Goal: Find specific page/section: Find specific page/section

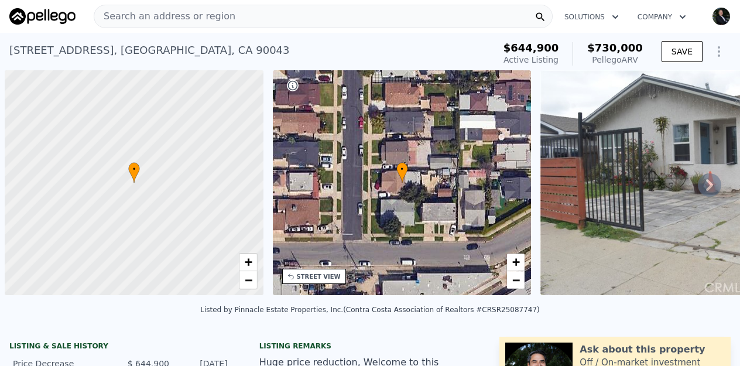
scroll to position [0, 5]
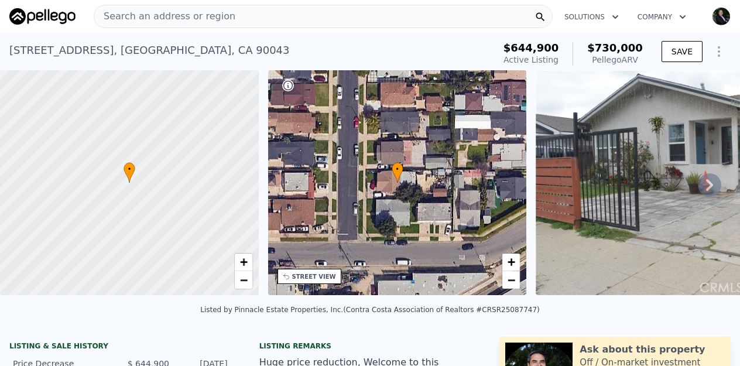
click at [229, 15] on div "Search an address or region" at bounding box center [323, 16] width 459 height 23
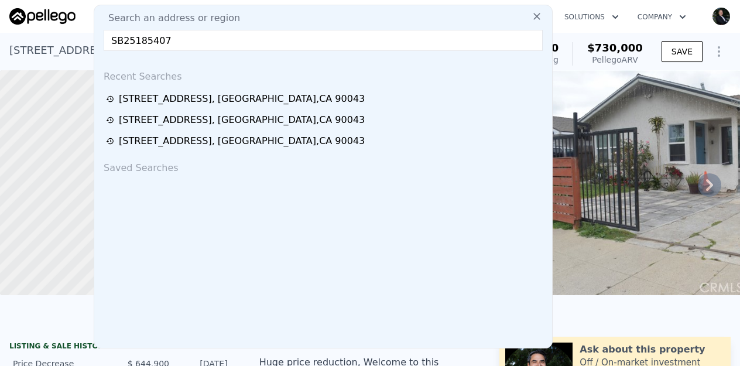
click at [117, 41] on input "SB25185407" at bounding box center [323, 40] width 439 height 21
paste input "[STREET_ADDRESS]"
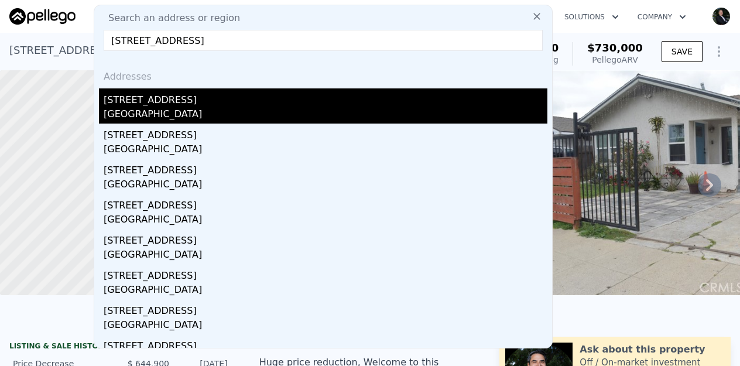
type input "[STREET_ADDRESS]"
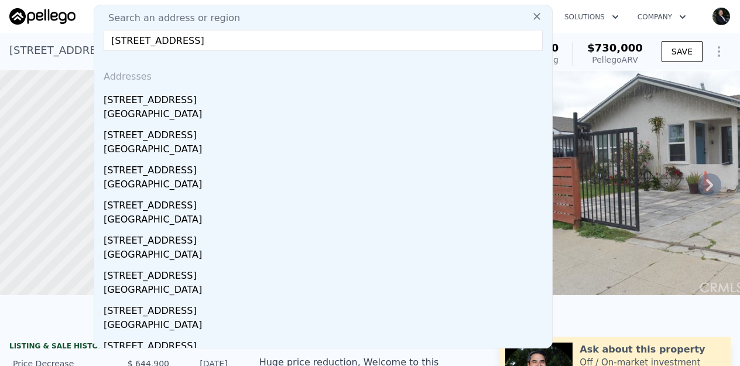
click at [109, 108] on div "[GEOGRAPHIC_DATA]" at bounding box center [326, 115] width 444 height 16
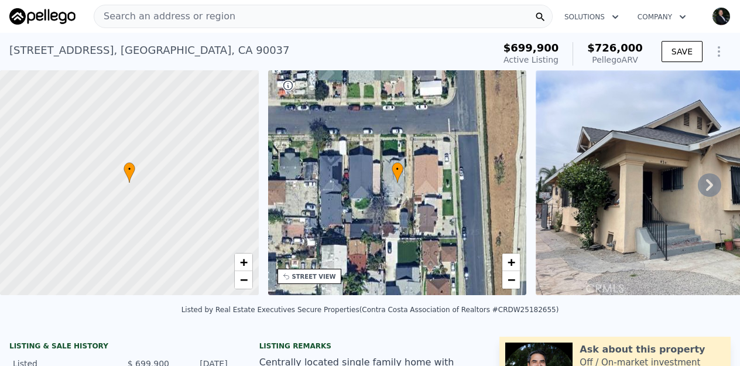
click at [155, 18] on span "Search an address or region" at bounding box center [164, 16] width 141 height 14
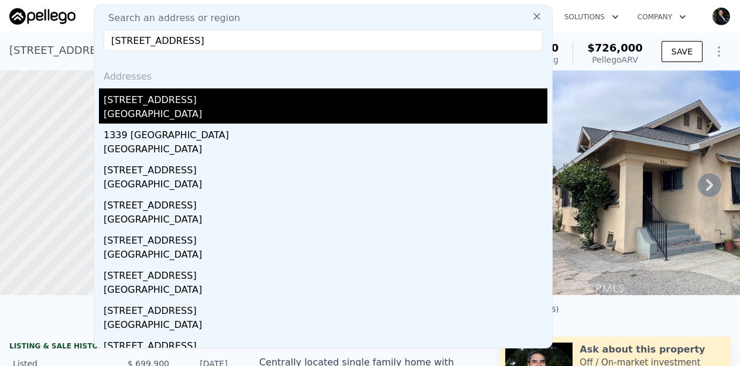
type input "[STREET_ADDRESS]"
click at [145, 101] on div "[STREET_ADDRESS]" at bounding box center [326, 97] width 444 height 19
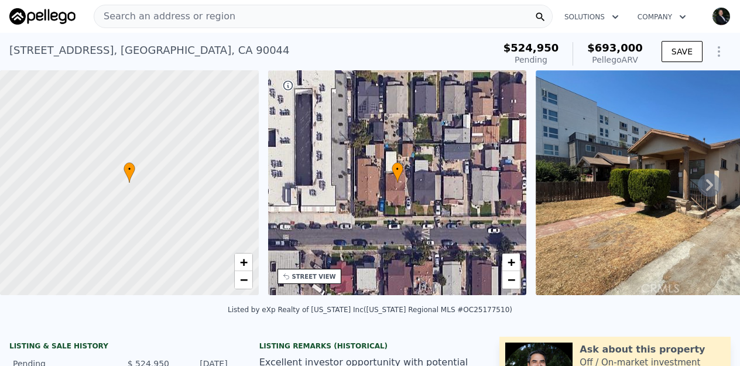
click at [166, 16] on span "Search an address or region" at bounding box center [164, 16] width 141 height 14
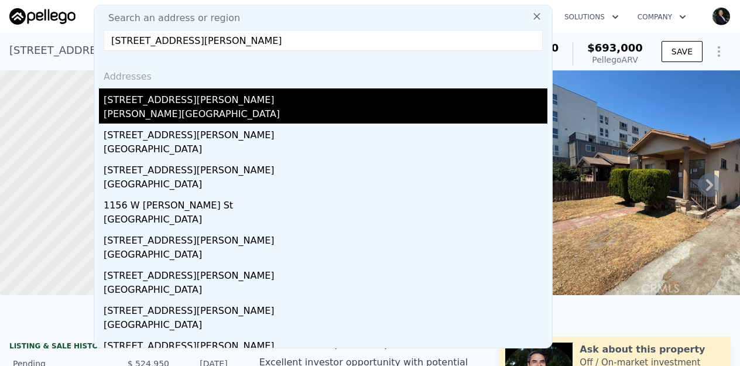
type input "[STREET_ADDRESS][PERSON_NAME]"
click at [158, 108] on div "[PERSON_NAME][GEOGRAPHIC_DATA]" at bounding box center [326, 115] width 444 height 16
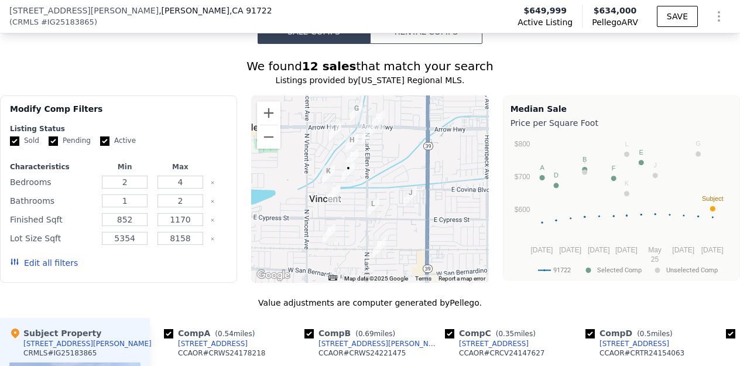
scroll to position [1139, 0]
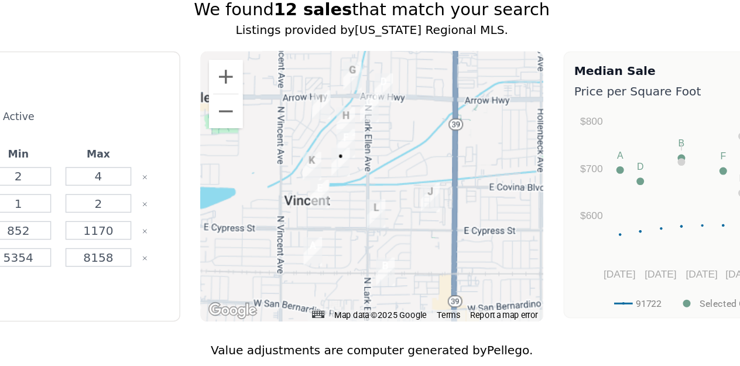
click at [346, 149] on img "16725 E Tudor St" at bounding box center [352, 159] width 13 height 20
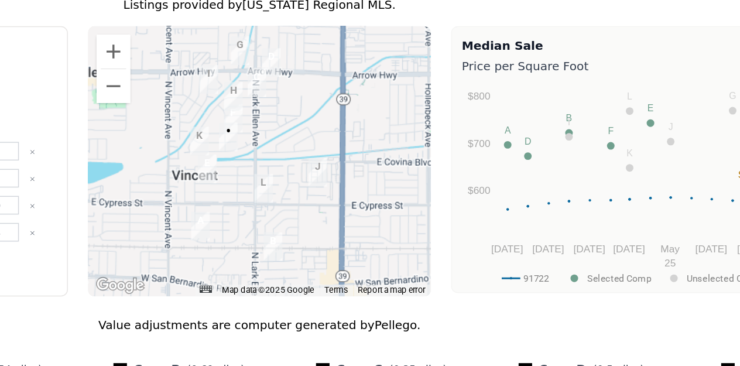
scroll to position [1154, 0]
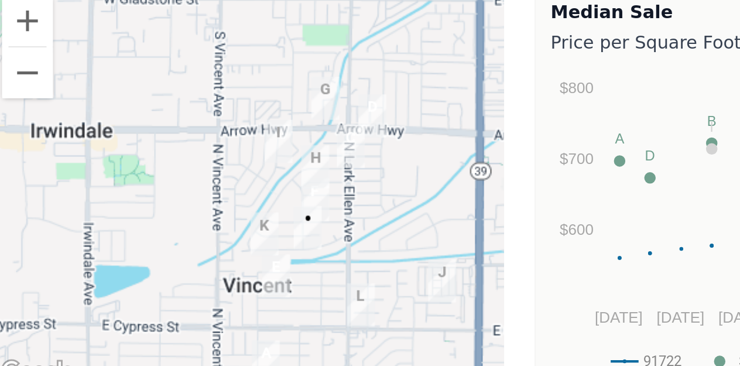
drag, startPoint x: 381, startPoint y: 141, endPoint x: 432, endPoint y: 178, distance: 62.8
click at [432, 178] on div at bounding box center [369, 173] width 237 height 187
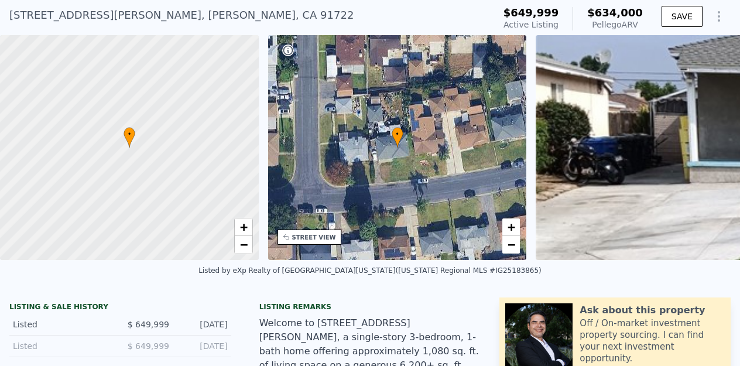
scroll to position [0, 0]
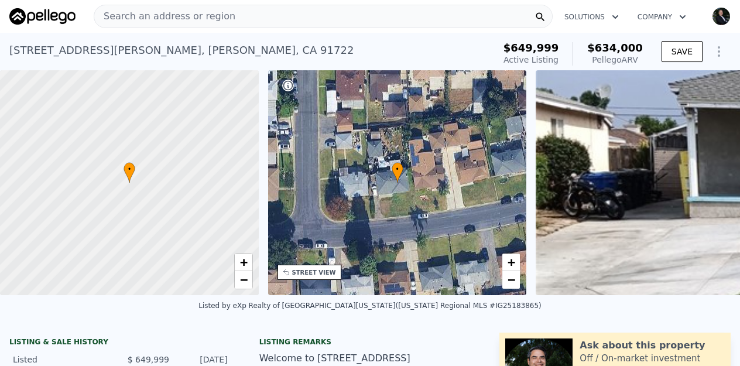
click at [137, 16] on span "Search an address or region" at bounding box center [164, 16] width 141 height 14
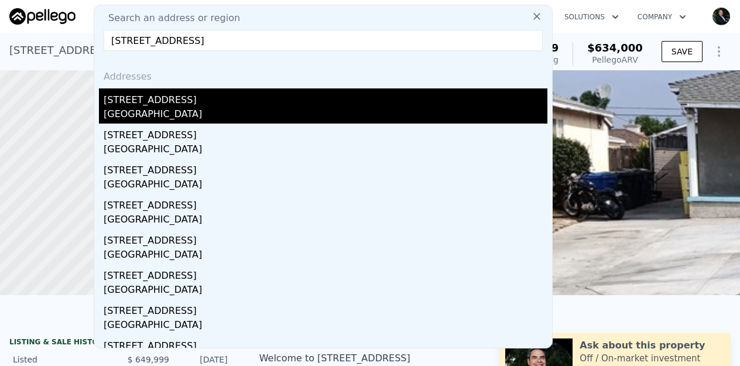
type input "[STREET_ADDRESS]"
click at [159, 114] on div "[GEOGRAPHIC_DATA]" at bounding box center [326, 115] width 444 height 16
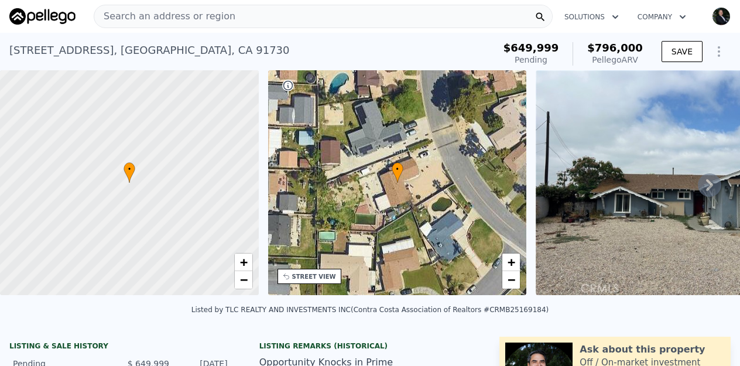
click at [155, 15] on span "Search an address or region" at bounding box center [164, 16] width 141 height 14
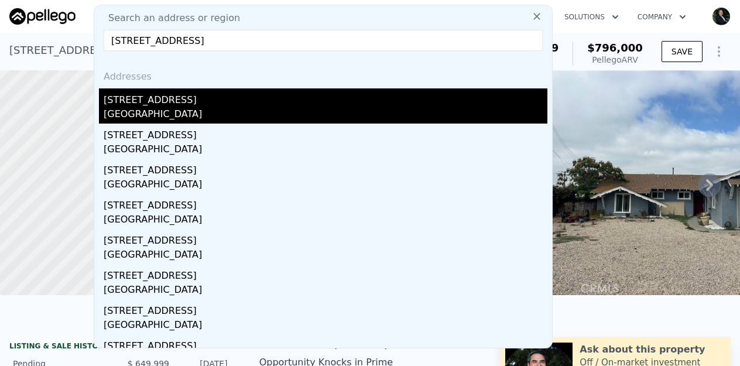
type input "[STREET_ADDRESS]"
click at [164, 106] on div "[STREET_ADDRESS]" at bounding box center [326, 97] width 444 height 19
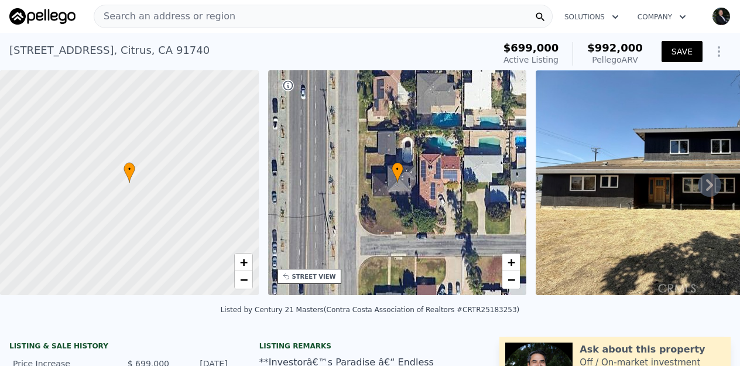
click at [671, 57] on button "SAVE" at bounding box center [682, 51] width 41 height 21
click at [151, 13] on span "Search an address or region" at bounding box center [164, 16] width 141 height 14
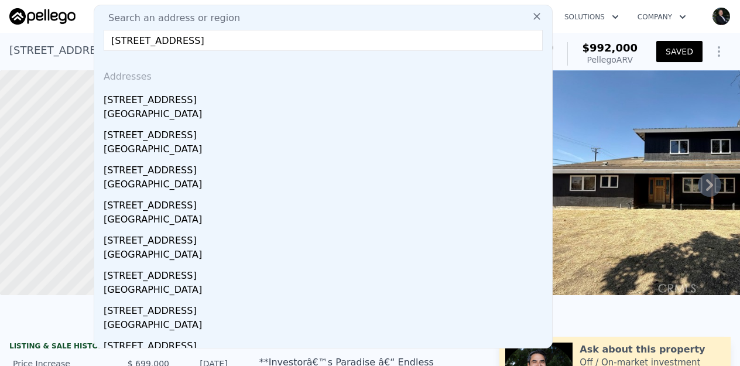
drag, startPoint x: 209, startPoint y: 40, endPoint x: 460, endPoint y: 50, distance: 252.1
click at [460, 50] on input "[STREET_ADDRESS]" at bounding box center [323, 40] width 439 height 21
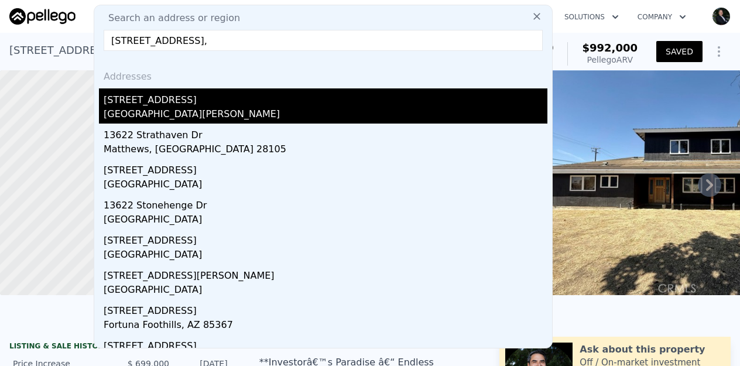
type input "[STREET_ADDRESS],"
click at [197, 111] on div "[GEOGRAPHIC_DATA][PERSON_NAME]" at bounding box center [326, 115] width 444 height 16
